Goal: Find specific fact: Find specific fact

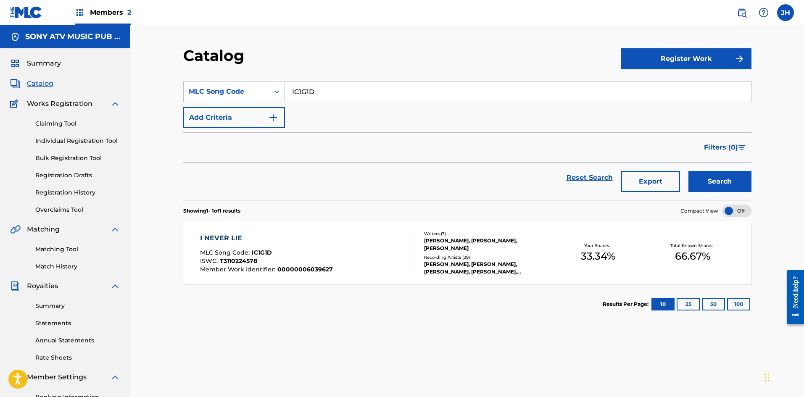
click at [325, 97] on input "IC1G1D" at bounding box center [518, 92] width 466 height 20
click at [324, 98] on input "IC1G1D" at bounding box center [518, 92] width 466 height 20
paste input "FE0PW0"
type input "FE0PW0"
click at [719, 185] on button "Search" at bounding box center [720, 181] width 63 height 21
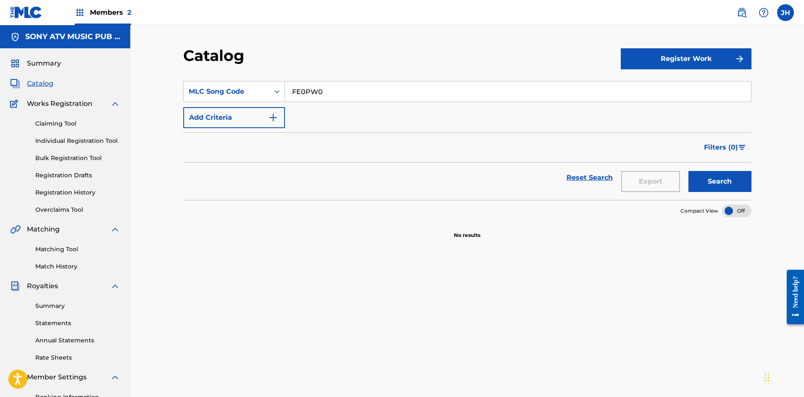
drag, startPoint x: 304, startPoint y: 96, endPoint x: 286, endPoint y: 96, distance: 17.2
click at [286, 96] on input "FE0PW0" at bounding box center [518, 92] width 466 height 20
drag, startPoint x: 299, startPoint y: 92, endPoint x: 306, endPoint y: 94, distance: 7.0
click at [299, 92] on input "Search Form" at bounding box center [518, 92] width 466 height 20
paste input "F1845Y"
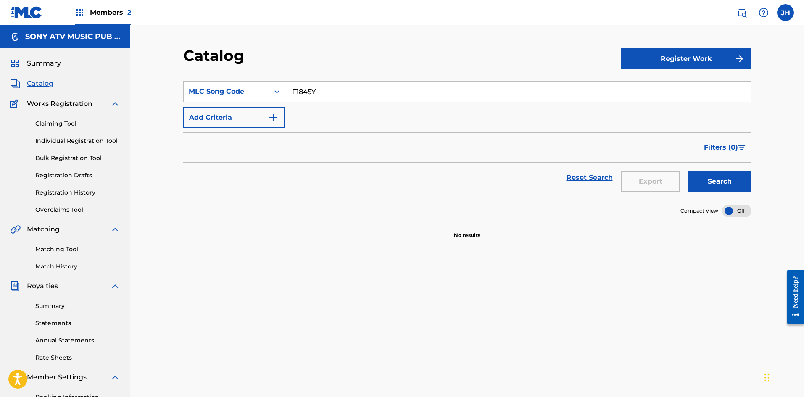
type input "F1845Y"
click at [709, 179] on button "Search" at bounding box center [720, 181] width 63 height 21
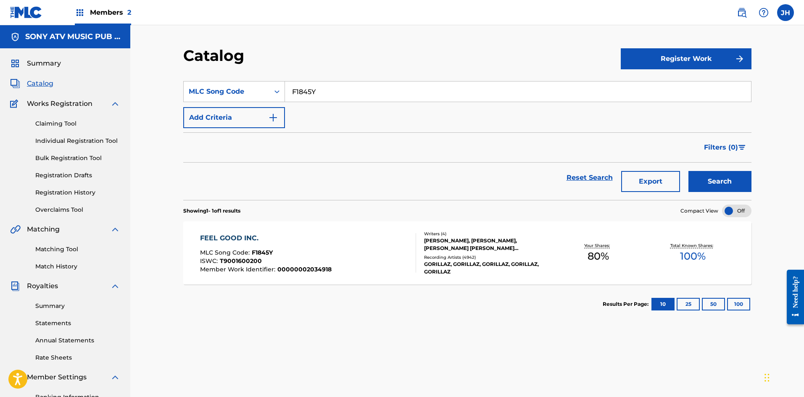
click at [380, 252] on div "FEEL GOOD INC. MLC Song Code : F1845Y ISWC : T9001600200 Member Work Identifier…" at bounding box center [308, 253] width 216 height 40
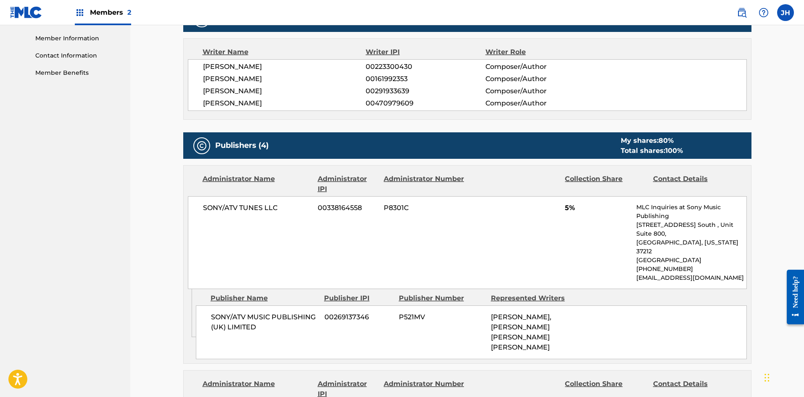
scroll to position [378, 0]
